Goal: Communication & Community: Share content

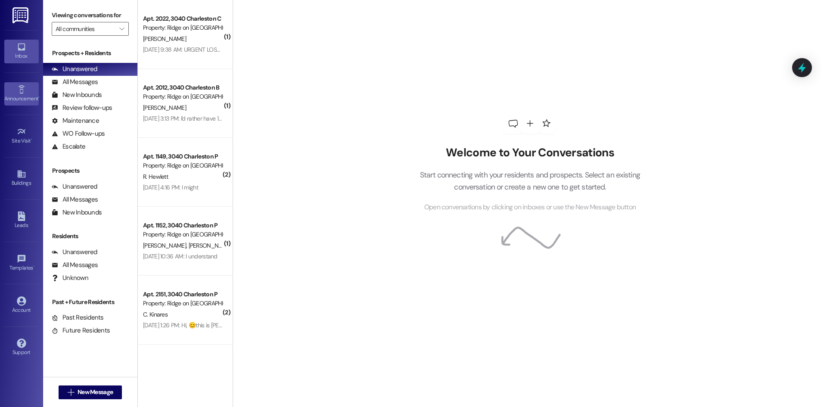
click at [25, 96] on div "Announcement •" at bounding box center [21, 98] width 43 height 9
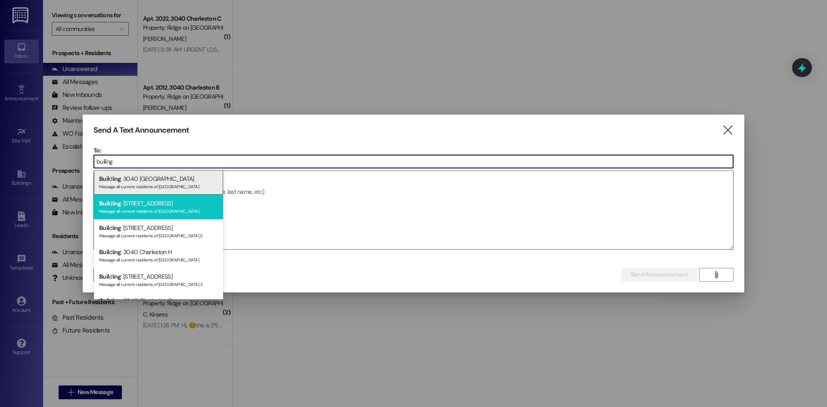
type input "builing"
click at [157, 216] on div "Buil d ing : 3040 [GEOGRAPHIC_DATA] L Message all current residents of [GEOGRAP…" at bounding box center [158, 207] width 129 height 25
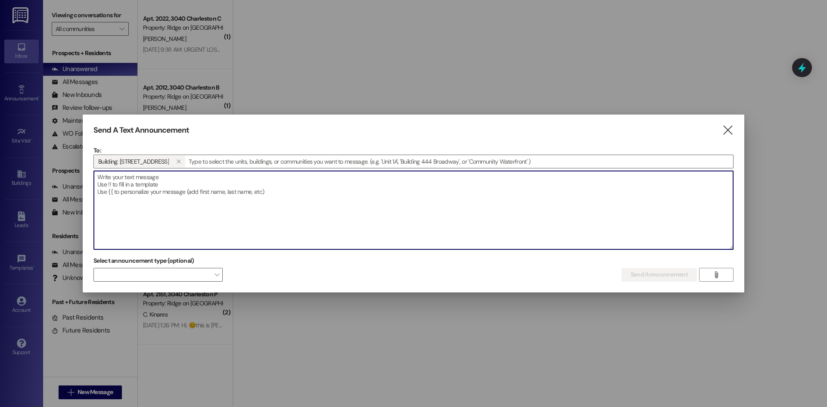
click at [154, 214] on textarea at bounding box center [413, 210] width 639 height 78
type textarea "F"
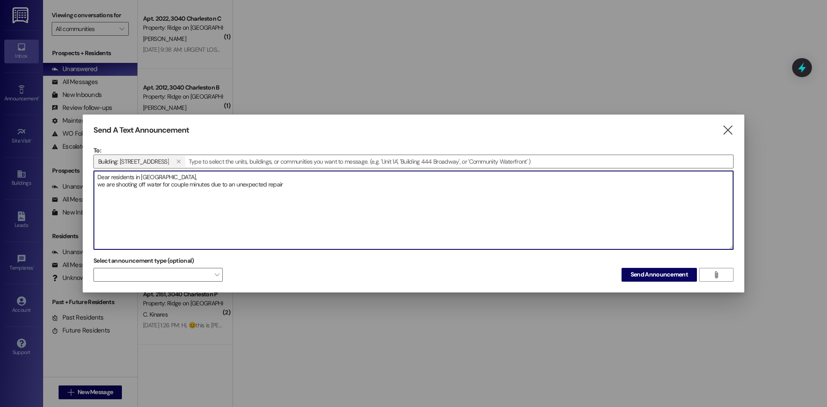
drag, startPoint x: 137, startPoint y: 187, endPoint x: 117, endPoint y: 186, distance: 20.2
click at [117, 186] on textarea "Dear residents in [GEOGRAPHIC_DATA], we are shooting off water for couple minut…" at bounding box center [413, 210] width 639 height 78
click at [296, 189] on textarea "Dear residents in [GEOGRAPHIC_DATA], we are shotting off water for couple minut…" at bounding box center [413, 210] width 639 height 78
click at [126, 185] on textarea "Dear residents in [GEOGRAPHIC_DATA], we are shotting off water for couple minut…" at bounding box center [413, 210] width 639 height 78
click at [297, 186] on textarea "Dear residents in [GEOGRAPHIC_DATA], we are shooting off water for couple minut…" at bounding box center [413, 210] width 639 height 78
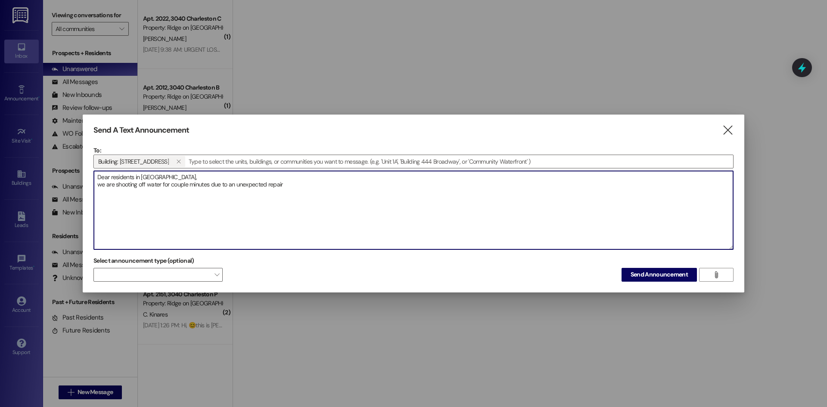
click at [170, 183] on textarea "Dear residents in [GEOGRAPHIC_DATA], we are shooting off water for couple minut…" at bounding box center [413, 210] width 639 height 78
type textarea "Dear residents in [GEOGRAPHIC_DATA], we are shooting off water for a couple min…"
click at [661, 268] on button "Send Announcement" at bounding box center [658, 275] width 75 height 14
